Goal: Task Accomplishment & Management: Use online tool/utility

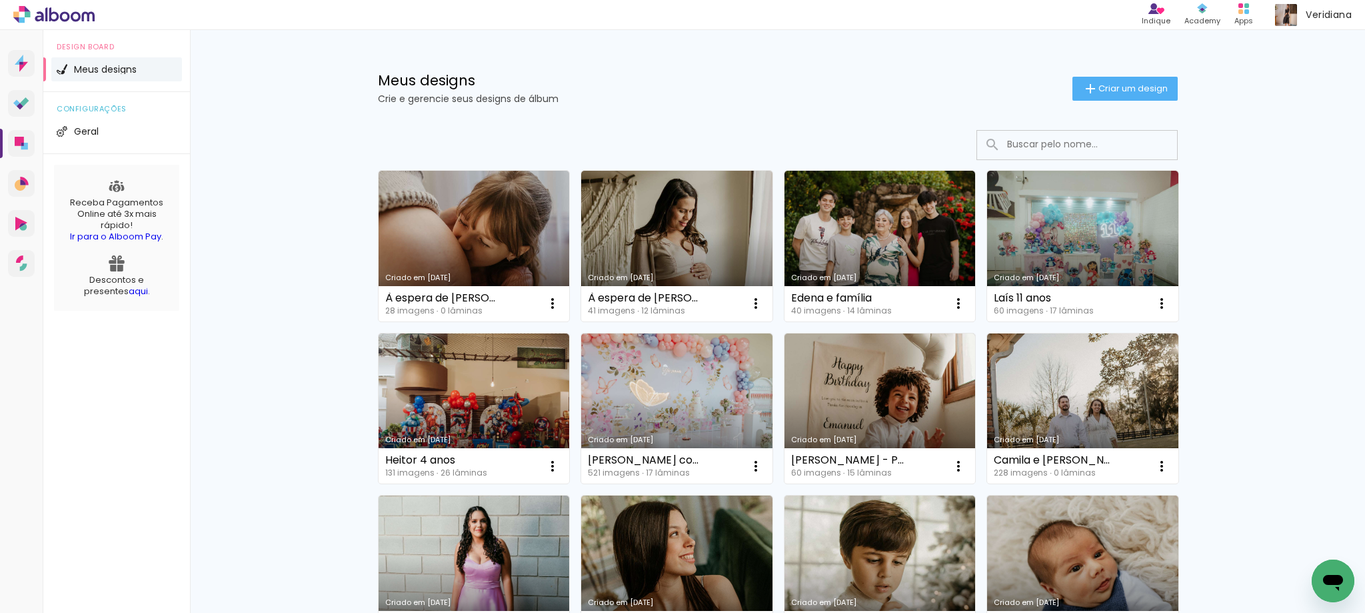
click at [1109, 137] on input at bounding box center [1096, 144] width 190 height 27
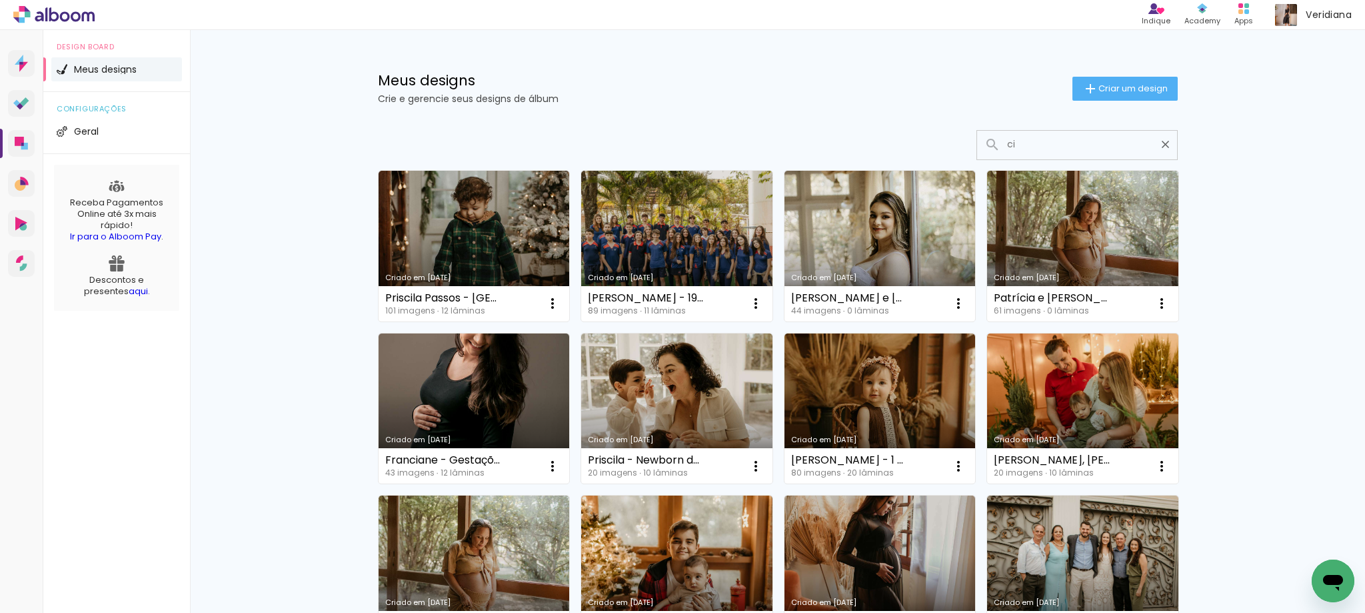
type input "c"
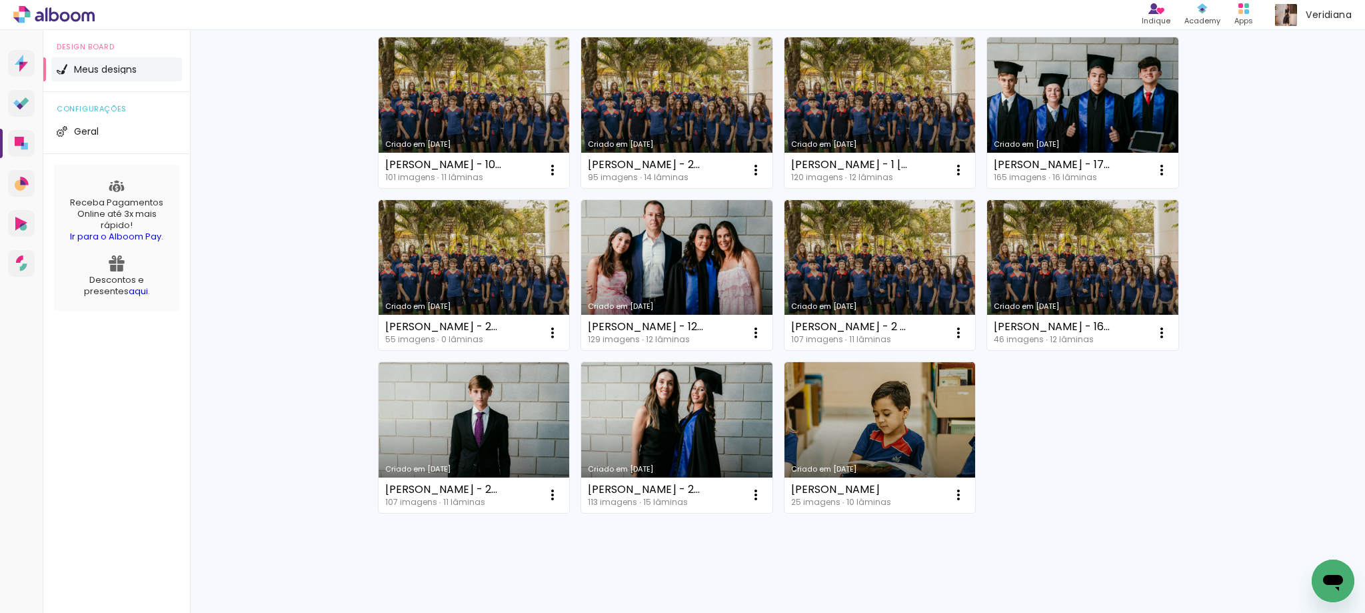
scroll to position [467, 0]
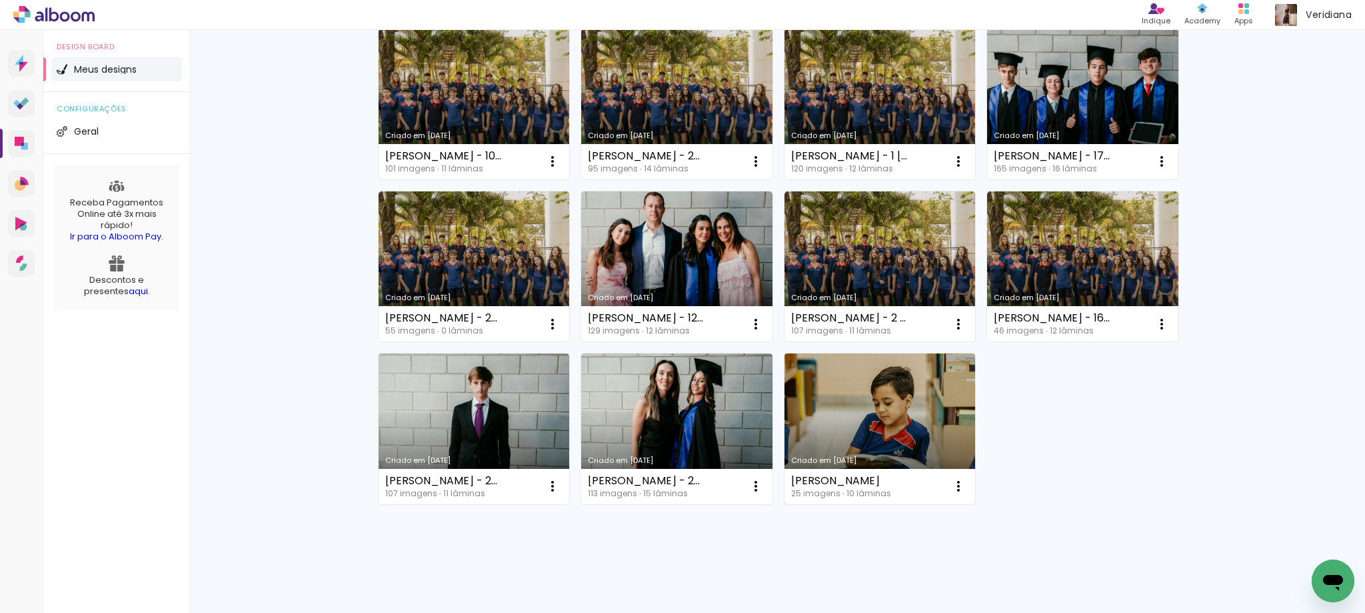
type input "branta"
type paper-input "branta"
click at [890, 405] on link "Criado em [DATE]" at bounding box center [880, 428] width 191 height 151
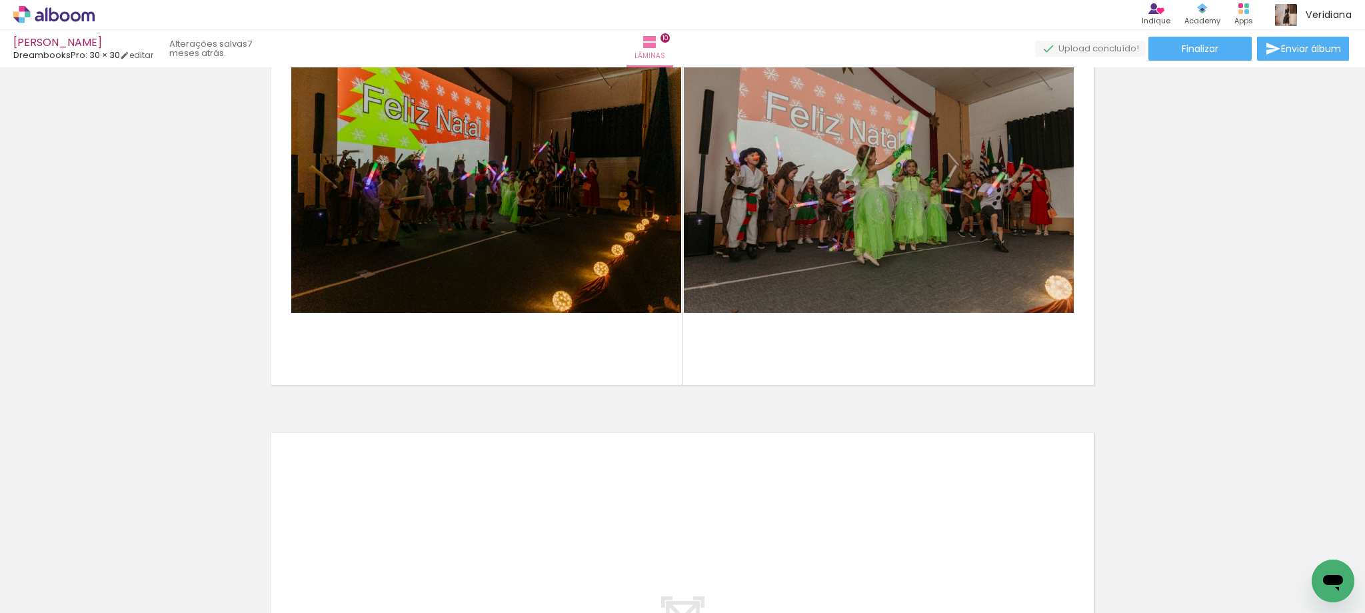
scroll to position [4200, 0]
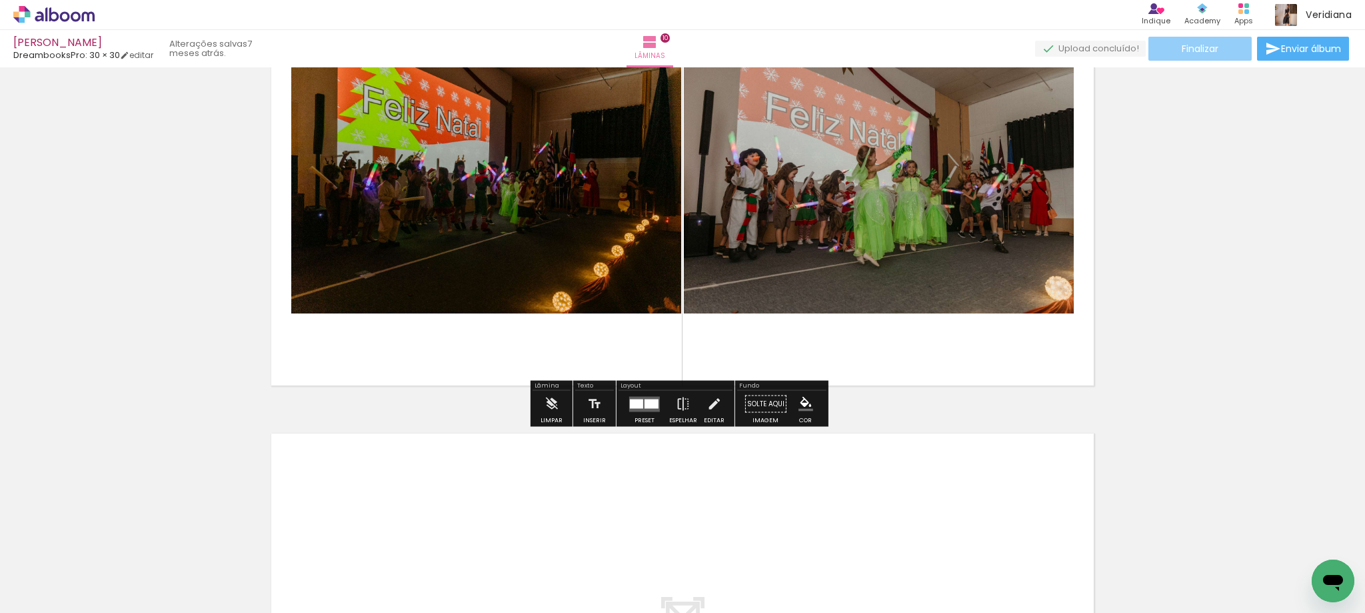
click at [1196, 51] on span "Finalizar" at bounding box center [1200, 48] width 37 height 9
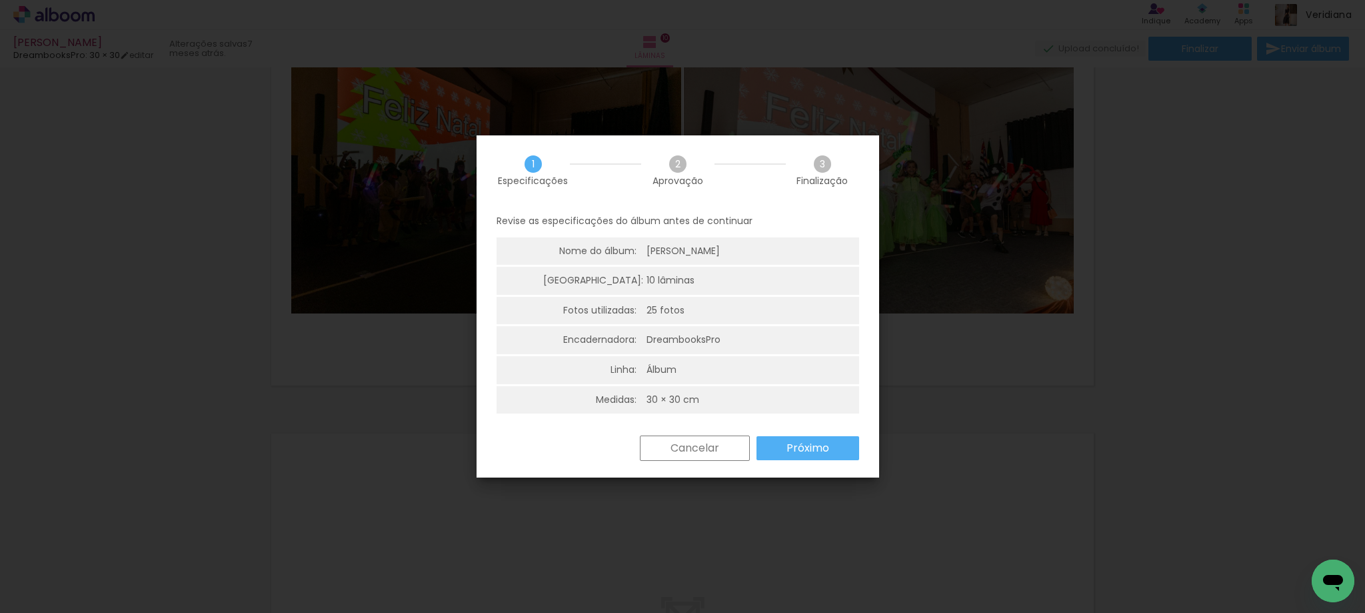
click at [0, 0] on slot "Próximo" at bounding box center [0, 0] width 0 height 0
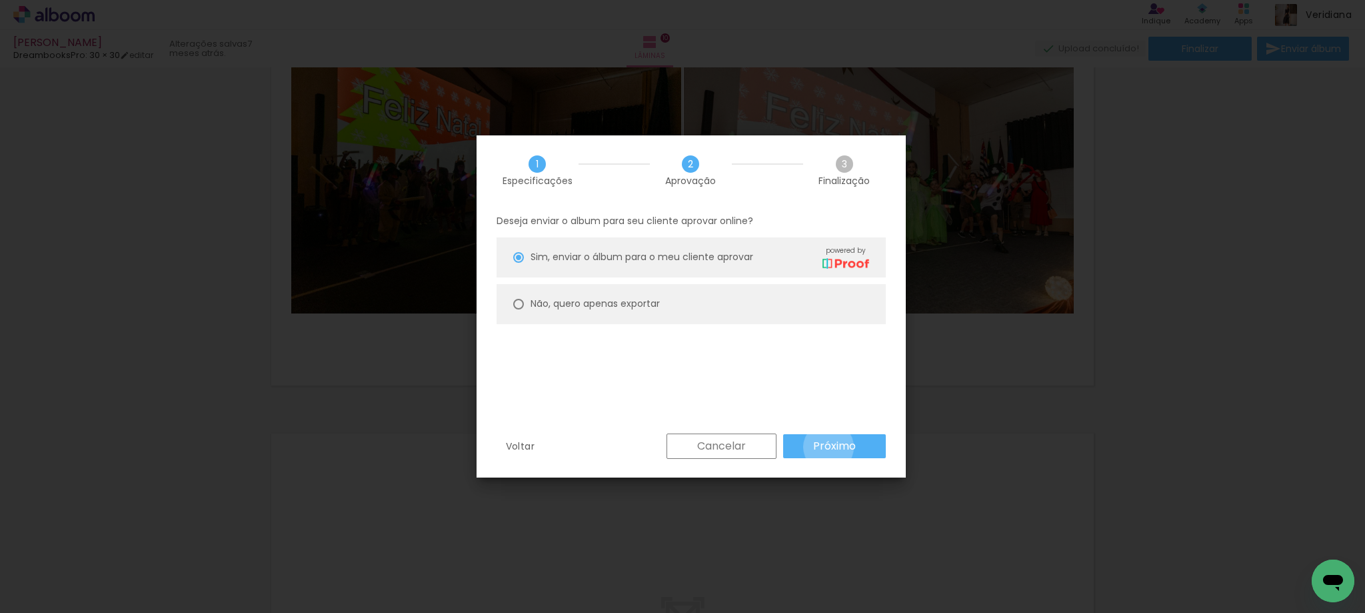
click at [0, 0] on slot "Próximo" at bounding box center [0, 0] width 0 height 0
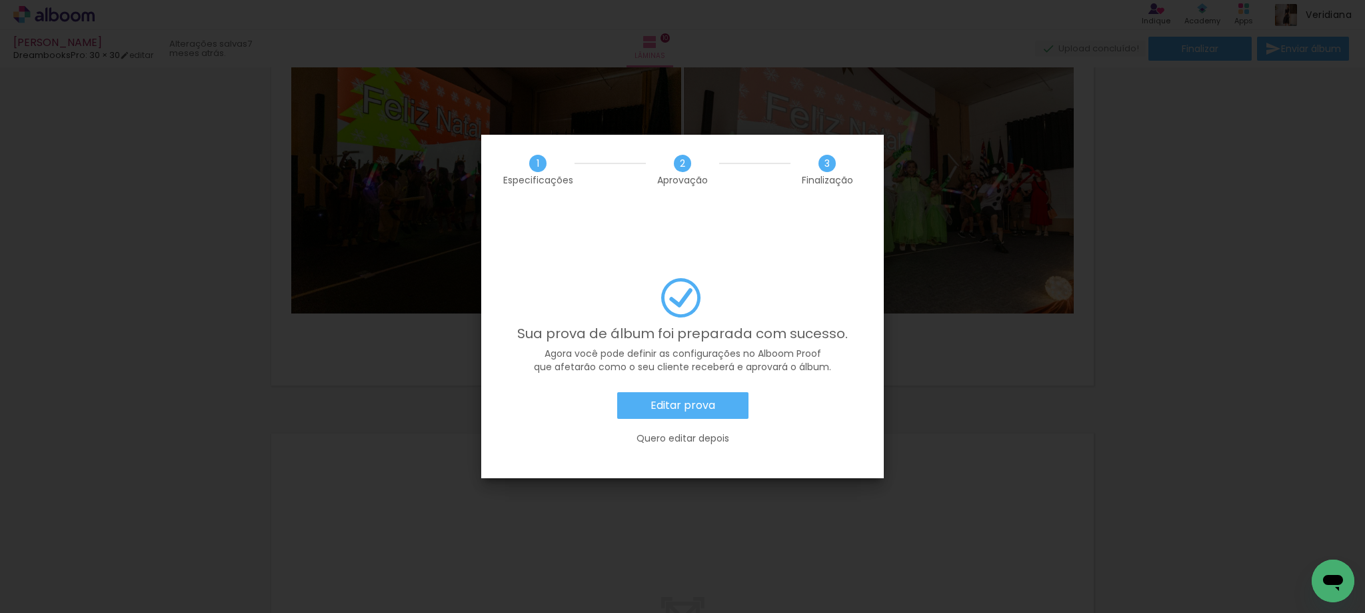
click at [0, 0] on slot "Editar prova" at bounding box center [0, 0] width 0 height 0
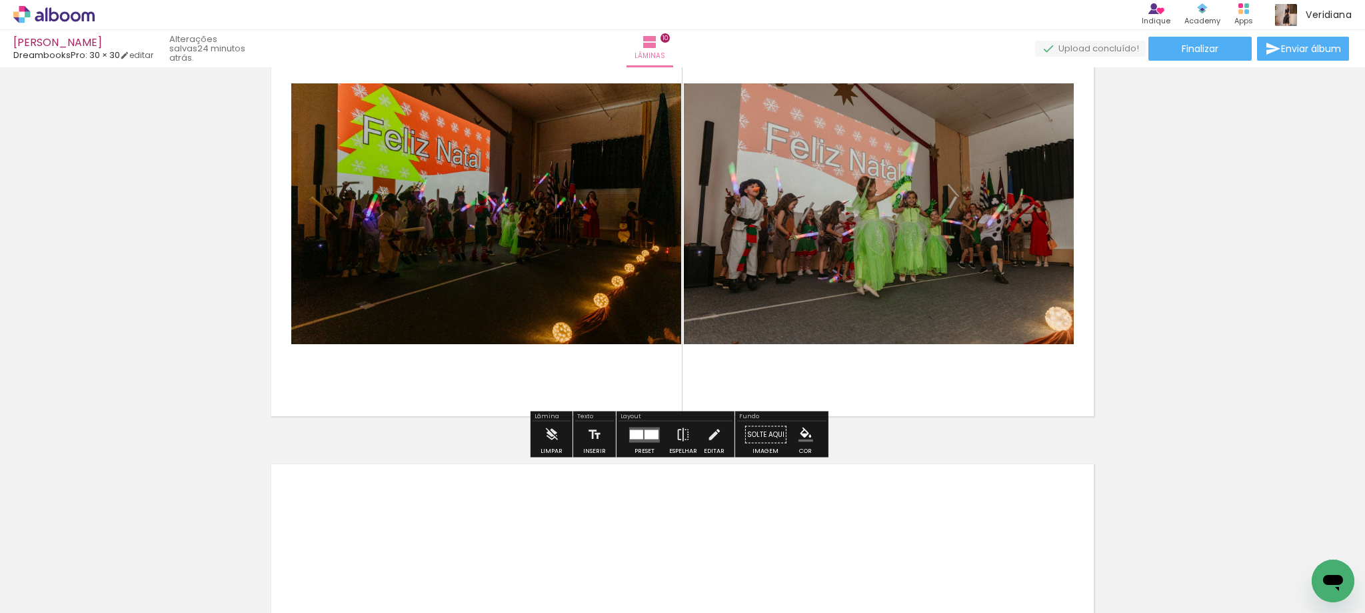
scroll to position [4333, 0]
